Goal: Check status: Check status

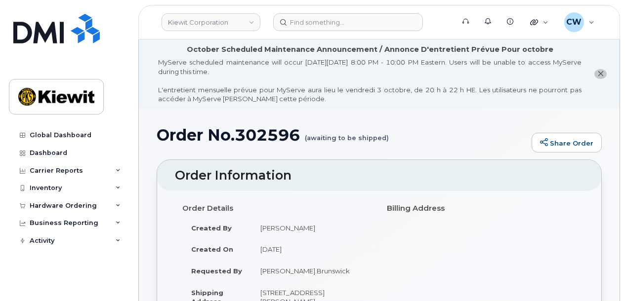
scroll to position [69, 0]
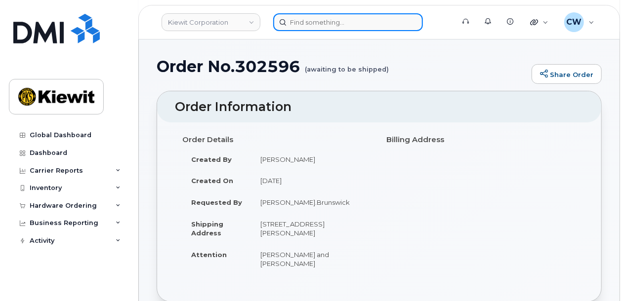
click at [328, 26] on input at bounding box center [348, 22] width 150 height 18
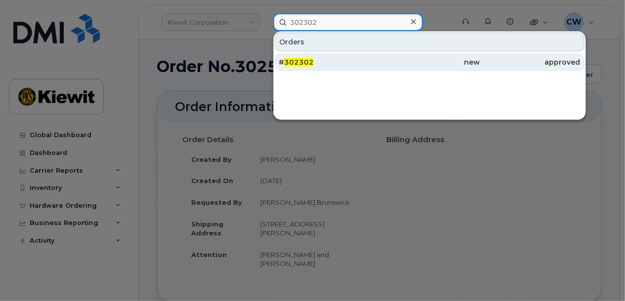
type input "302302"
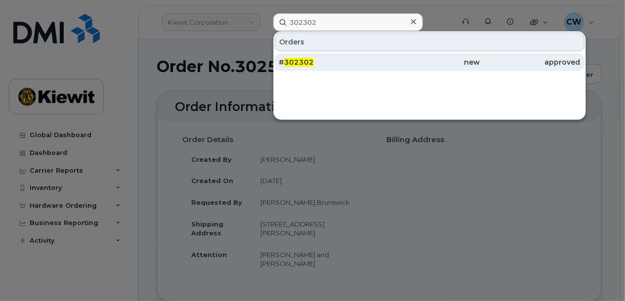
click at [333, 56] on div "# 302302" at bounding box center [329, 62] width 101 height 18
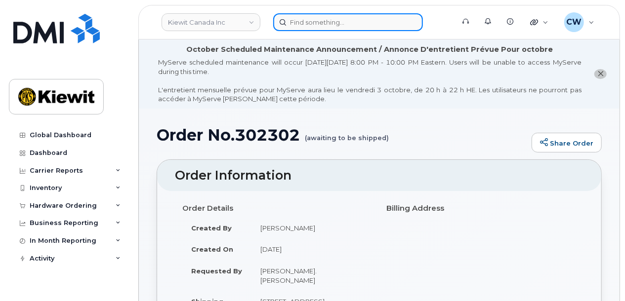
click at [328, 24] on input at bounding box center [348, 22] width 150 height 18
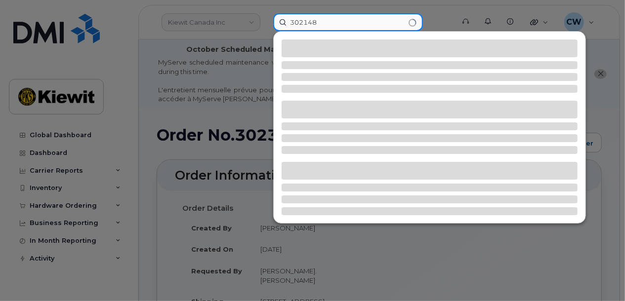
type input "302148"
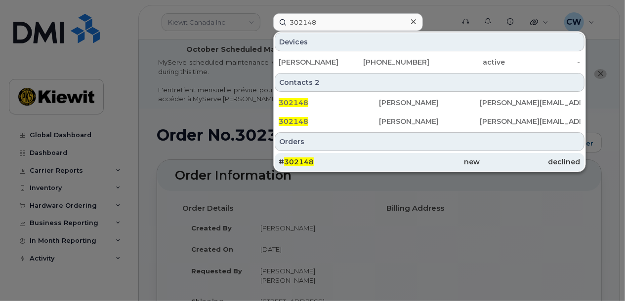
click at [407, 169] on div "new" at bounding box center [430, 162] width 101 height 18
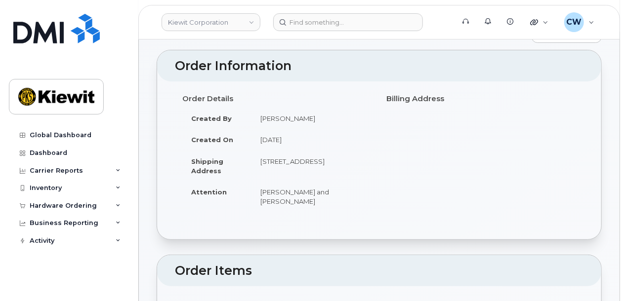
scroll to position [131, 0]
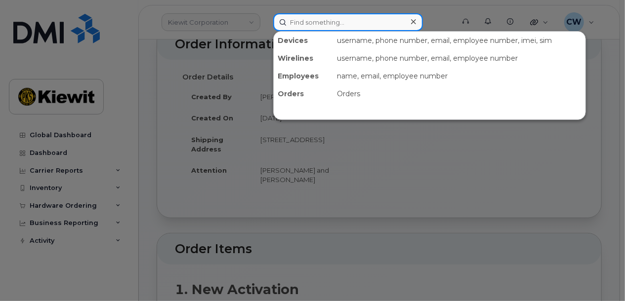
click at [313, 26] on input at bounding box center [348, 22] width 150 height 18
click at [364, 21] on input at bounding box center [348, 22] width 150 height 18
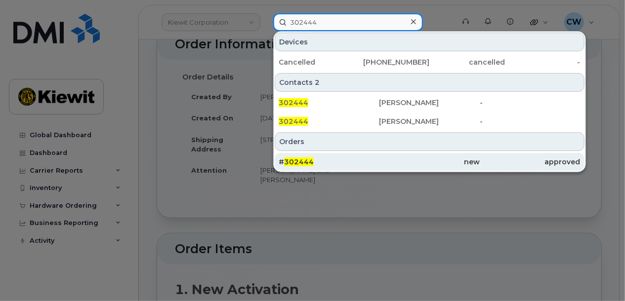
type input "302444"
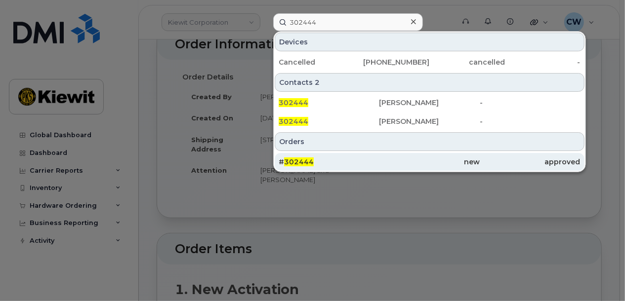
click at [341, 161] on div "# 302444" at bounding box center [329, 162] width 101 height 10
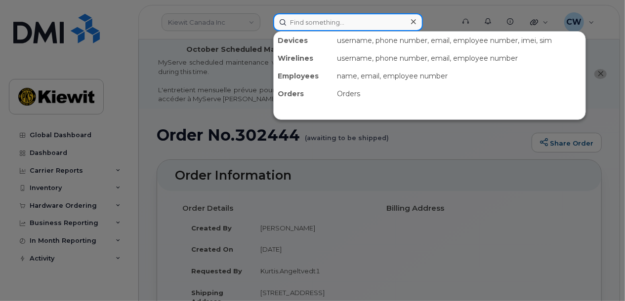
click at [355, 28] on input at bounding box center [348, 22] width 150 height 18
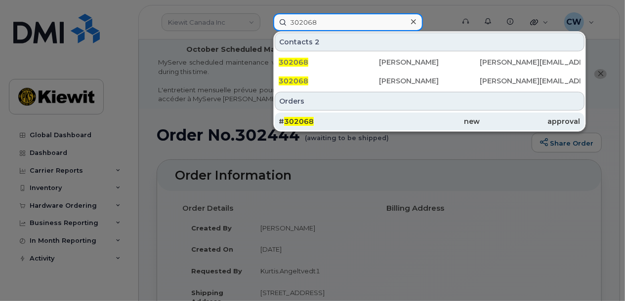
type input "302068"
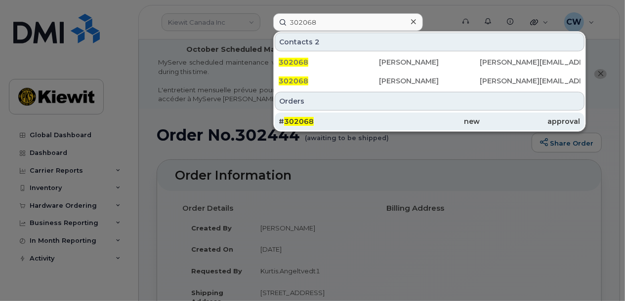
click at [369, 117] on div "# 302068" at bounding box center [329, 122] width 101 height 10
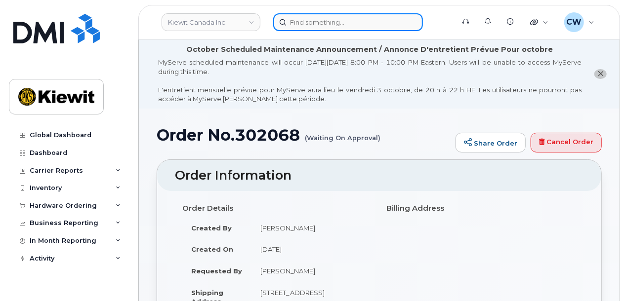
click at [344, 22] on input at bounding box center [348, 22] width 150 height 18
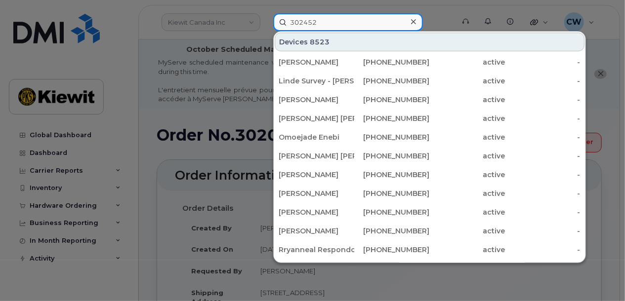
type input "302452"
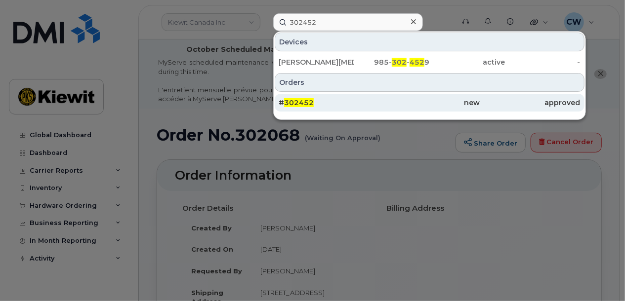
click at [329, 105] on div "# 302452" at bounding box center [329, 103] width 101 height 10
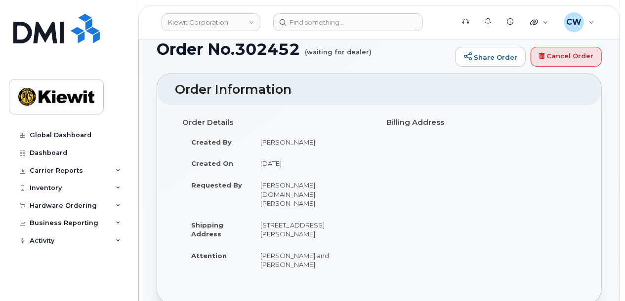
scroll to position [131, 0]
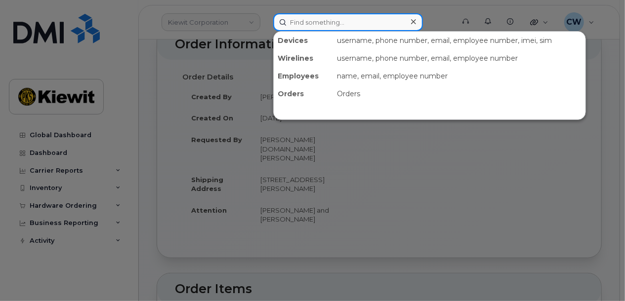
click at [323, 27] on input at bounding box center [348, 22] width 150 height 18
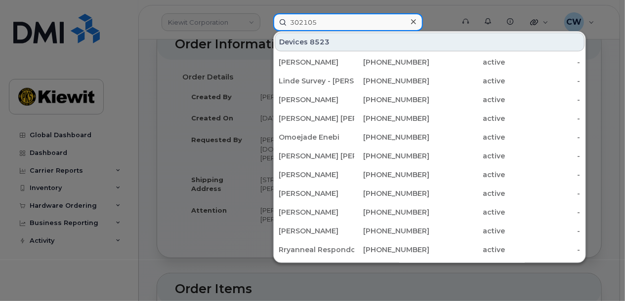
type input "302105"
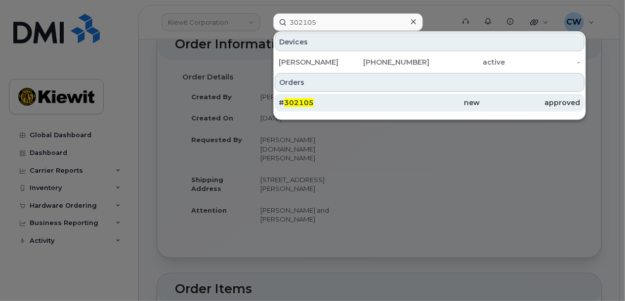
click at [318, 106] on div "# 302105" at bounding box center [329, 103] width 101 height 10
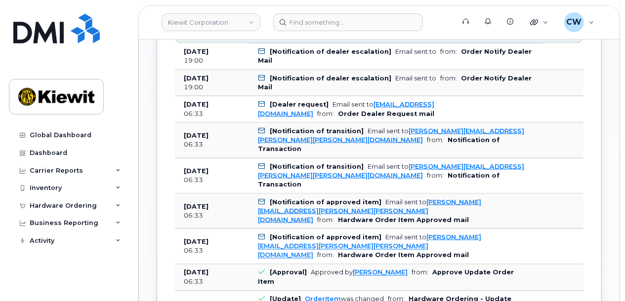
scroll to position [659, 0]
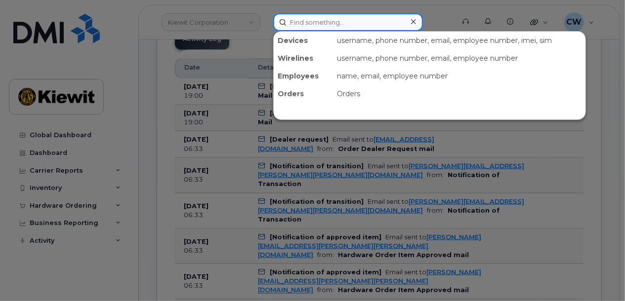
click at [322, 20] on input at bounding box center [348, 22] width 150 height 18
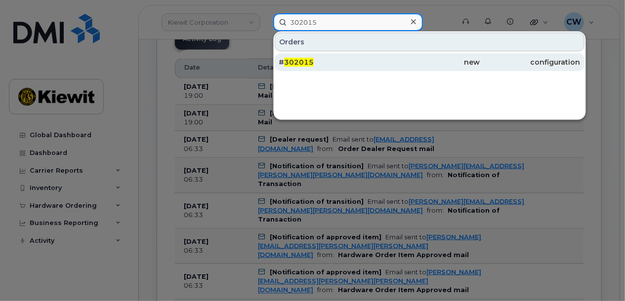
type input "302015"
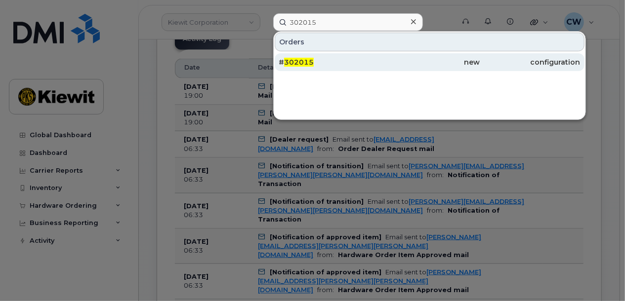
click at [324, 62] on div "# 302015" at bounding box center [329, 62] width 101 height 10
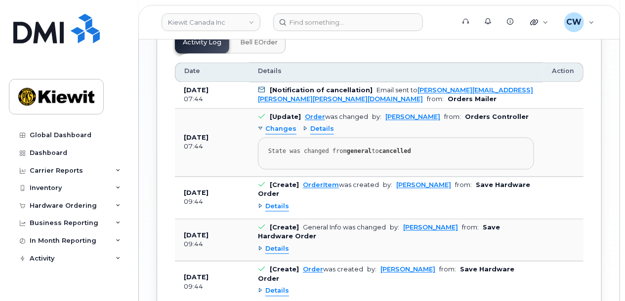
scroll to position [922, 0]
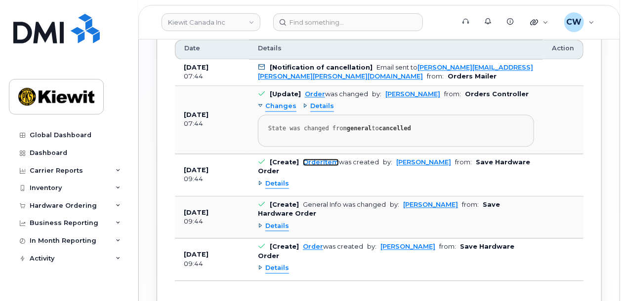
click at [318, 161] on link "OrderItem" at bounding box center [321, 162] width 36 height 7
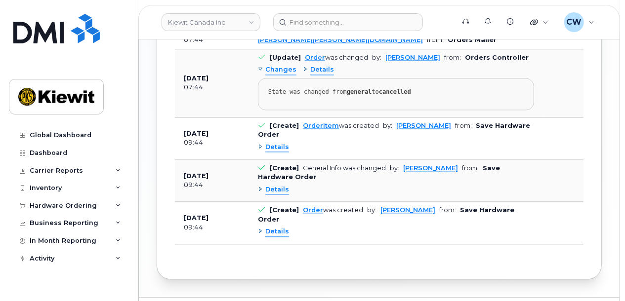
scroll to position [965, 0]
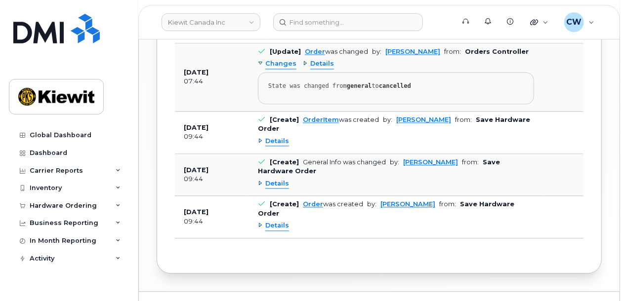
click at [284, 137] on span "Details" at bounding box center [277, 141] width 24 height 9
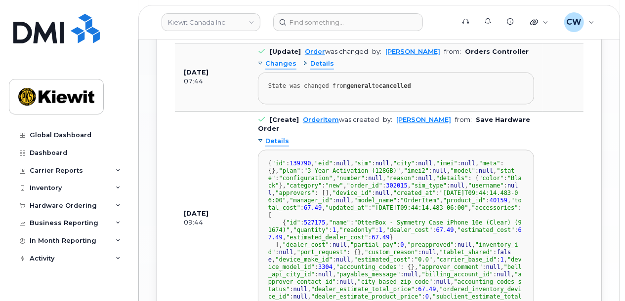
click at [284, 137] on span "Details" at bounding box center [277, 141] width 24 height 9
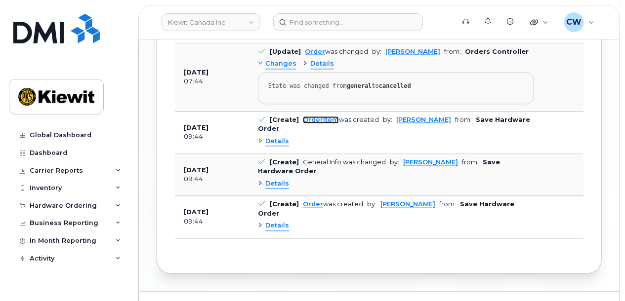
click at [317, 119] on link "OrderItem" at bounding box center [321, 119] width 36 height 7
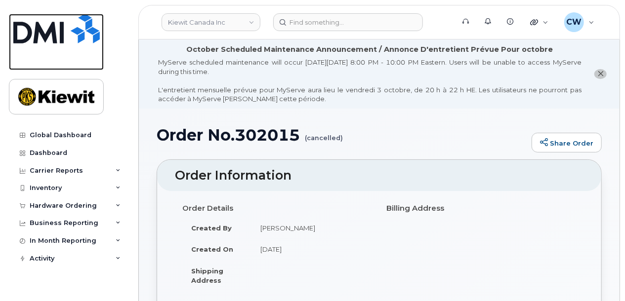
click at [88, 29] on img at bounding box center [56, 29] width 86 height 30
